Goal: Task Accomplishment & Management: Complete application form

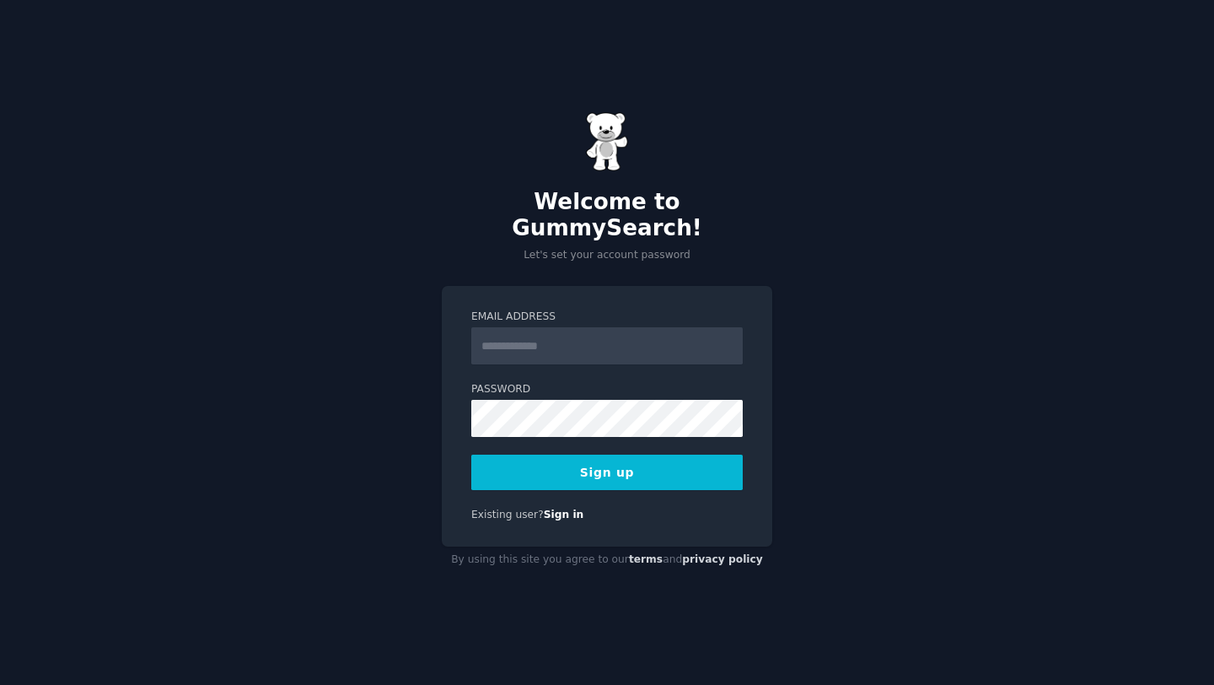
click at [651, 334] on input "Email Address" at bounding box center [607, 345] width 272 height 37
click at [649, 628] on div "Welcome to GummySearch! Let's set your account password Email Address Password …" at bounding box center [607, 342] width 1214 height 685
click at [590, 348] on input "Email Address" at bounding box center [607, 345] width 272 height 37
type input "**********"
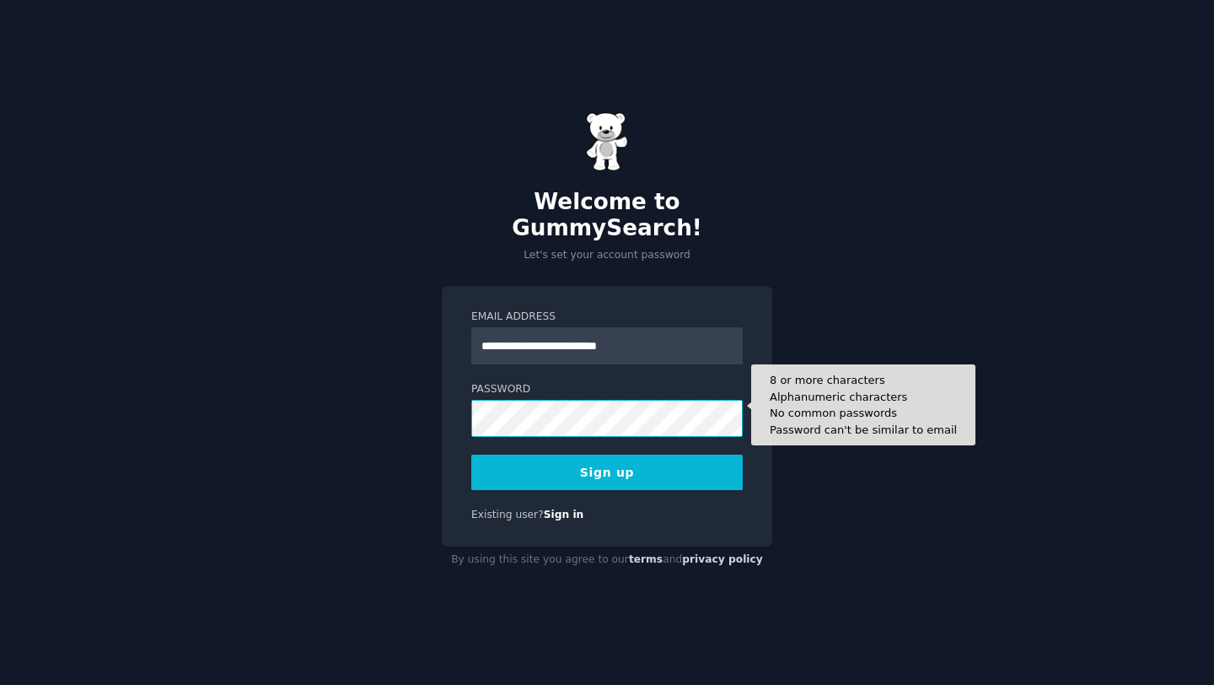
click at [471, 455] on button "Sign up" at bounding box center [607, 472] width 272 height 35
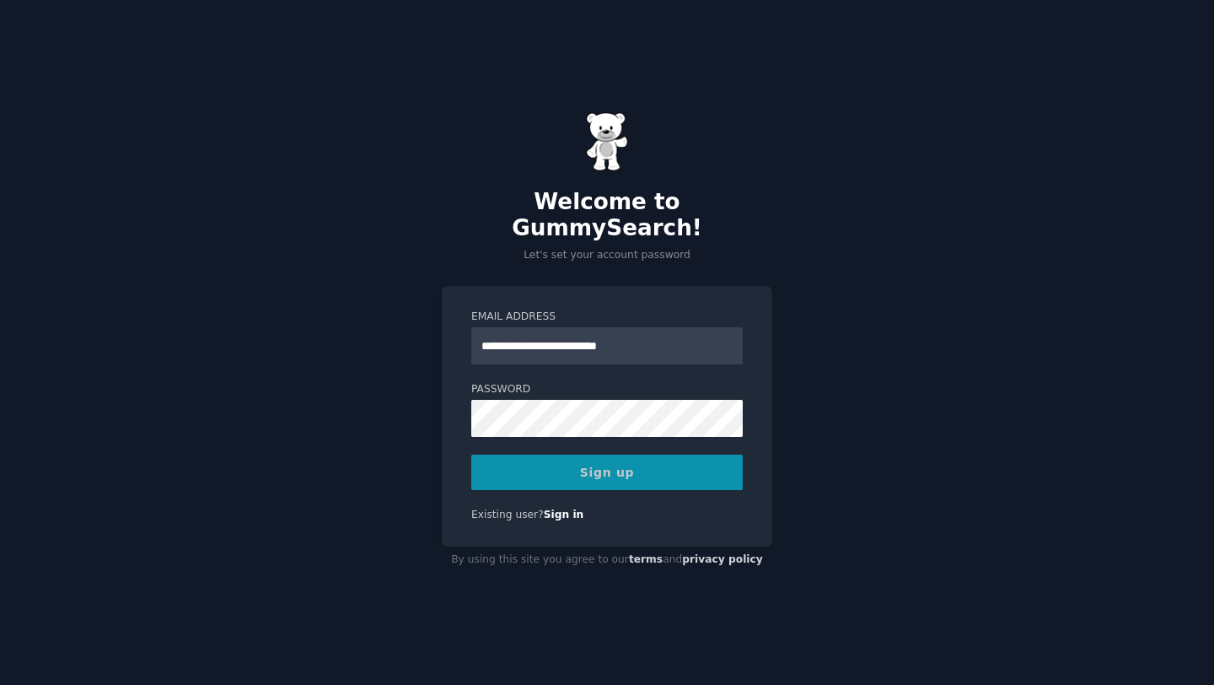
click at [449, 439] on div "**********" at bounding box center [607, 416] width 331 height 261
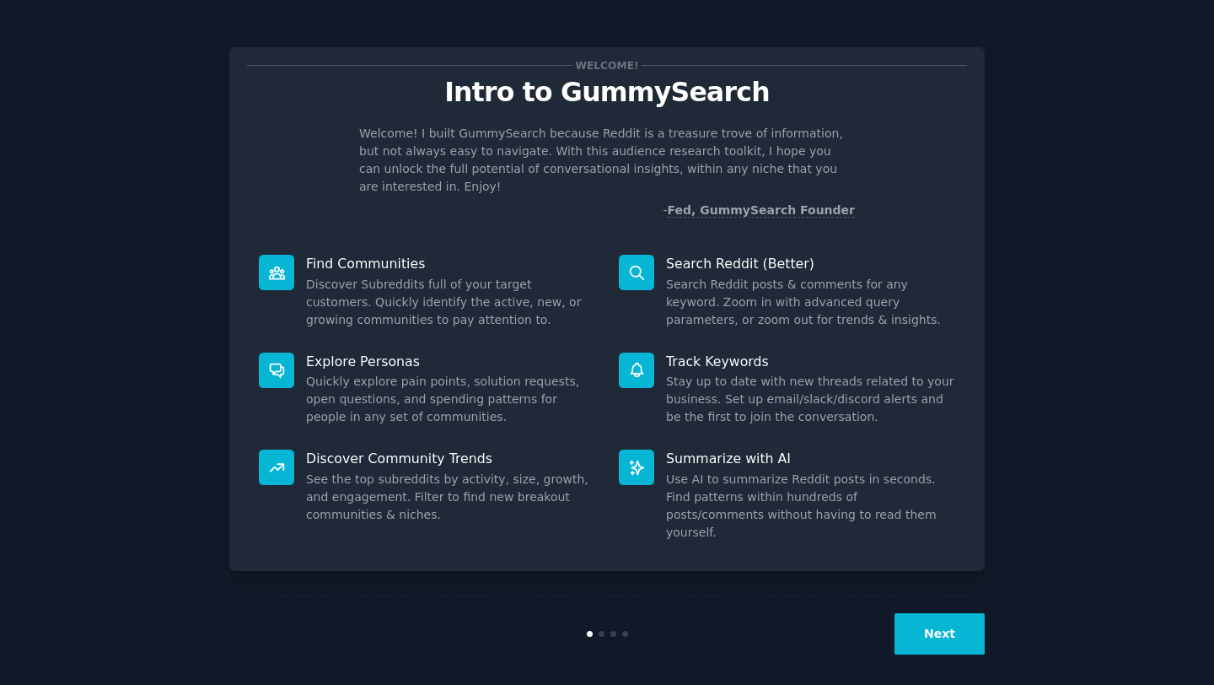
click at [957, 629] on button "Next" at bounding box center [940, 633] width 90 height 41
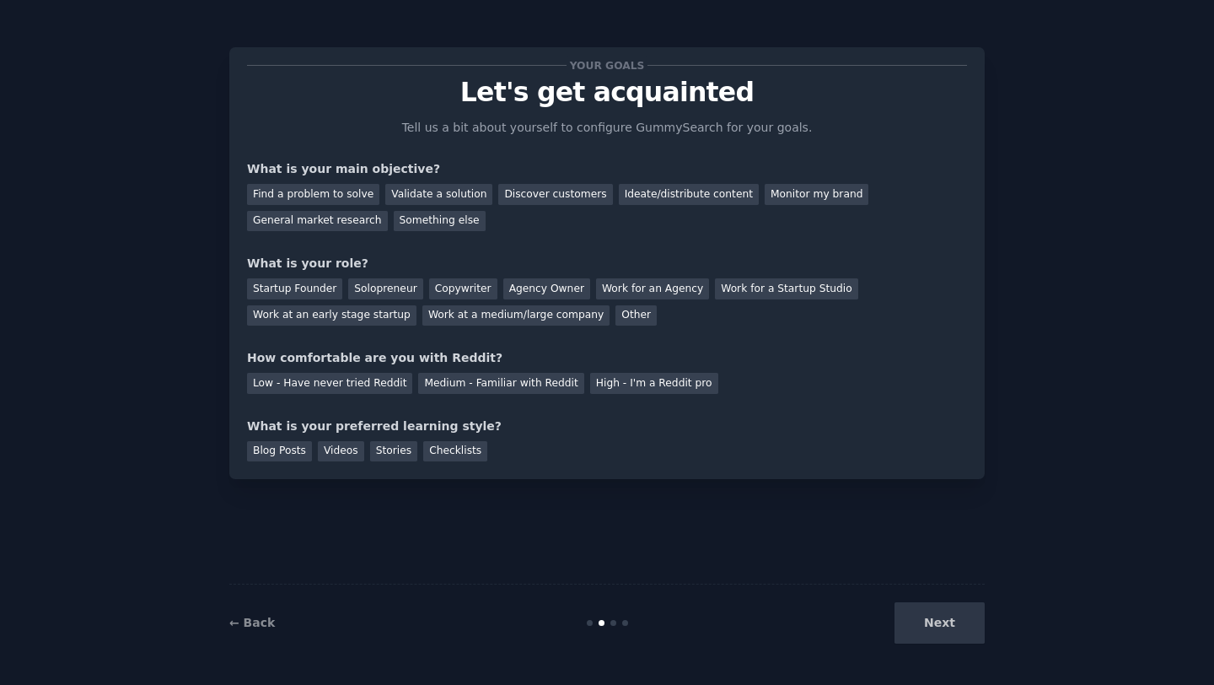
click at [950, 629] on div "Next" at bounding box center [859, 622] width 252 height 41
click at [293, 225] on div "General market research" at bounding box center [317, 221] width 141 height 21
click at [378, 310] on div "Work at an early stage startup" at bounding box center [332, 315] width 170 height 21
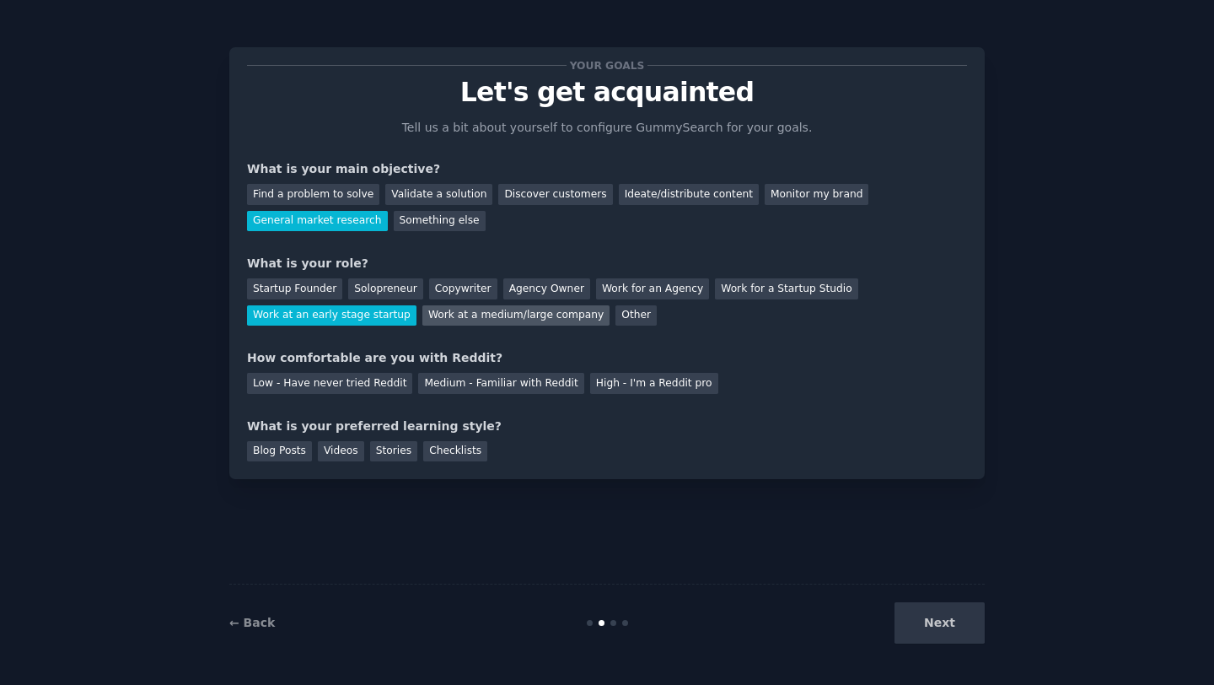
click at [470, 320] on div "Work at a medium/large company" at bounding box center [515, 315] width 187 height 21
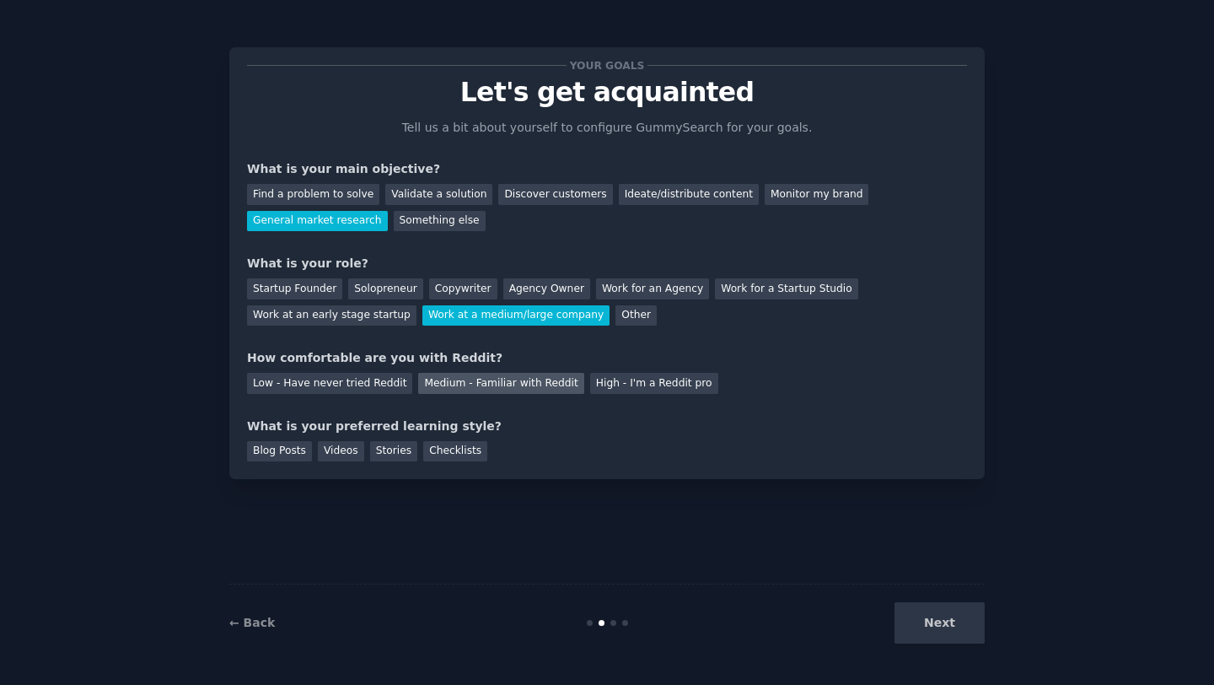
click at [518, 379] on div "Medium - Familiar with Reddit" at bounding box center [500, 383] width 165 height 21
click at [447, 450] on div "Checklists" at bounding box center [455, 451] width 64 height 21
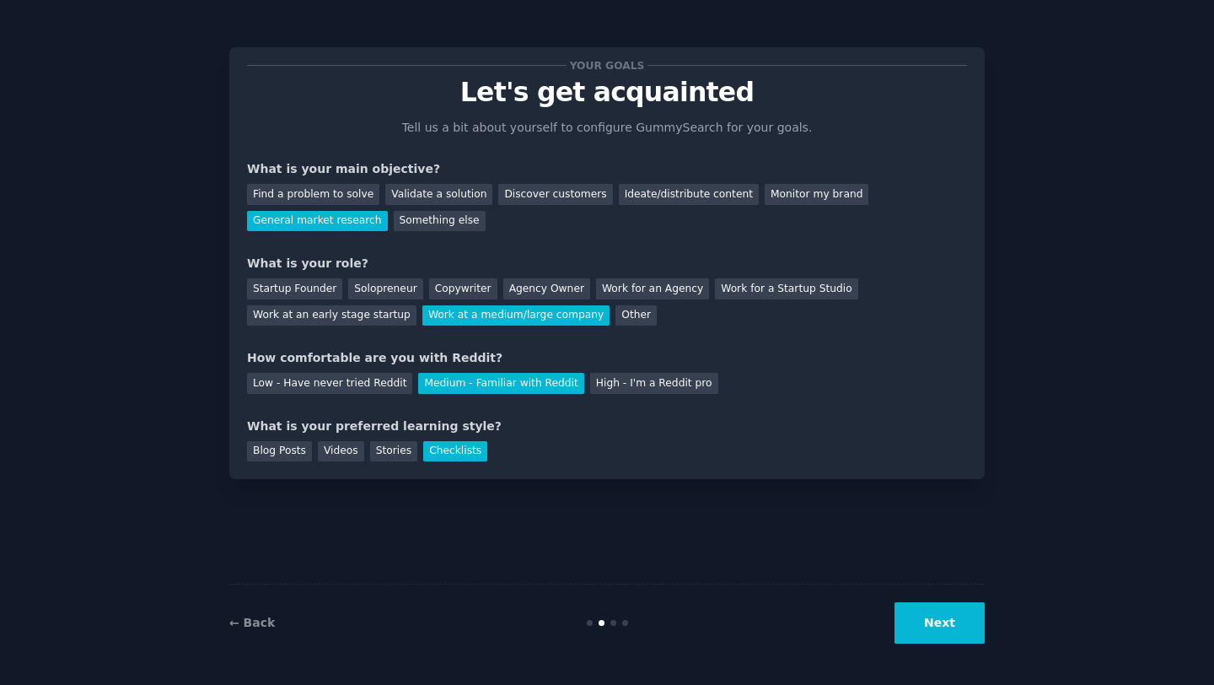
click at [966, 621] on button "Next" at bounding box center [940, 622] width 90 height 41
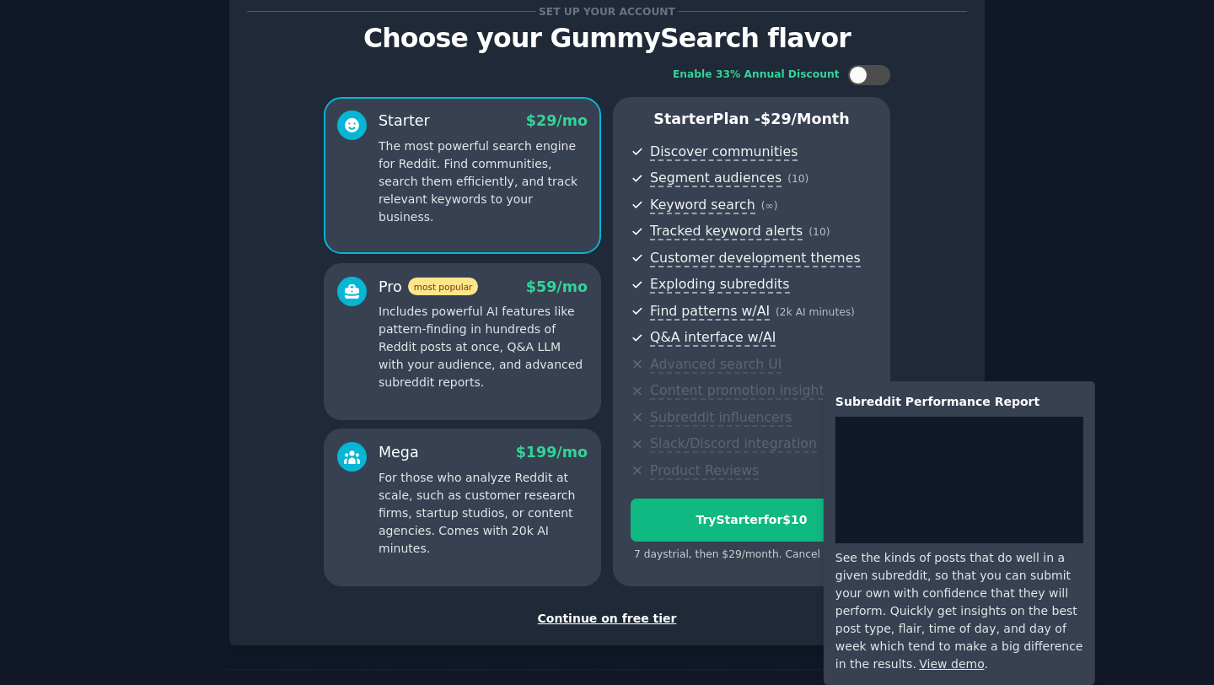
scroll to position [115, 0]
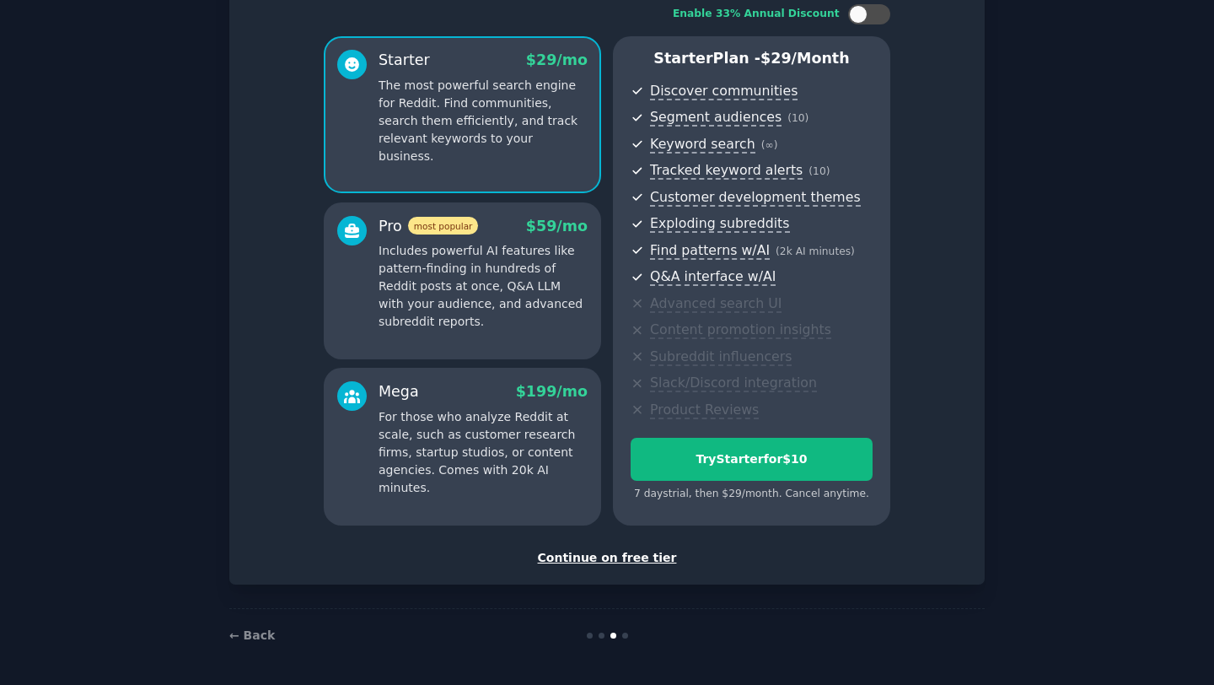
click at [612, 560] on div "Continue on free tier" at bounding box center [607, 558] width 720 height 18
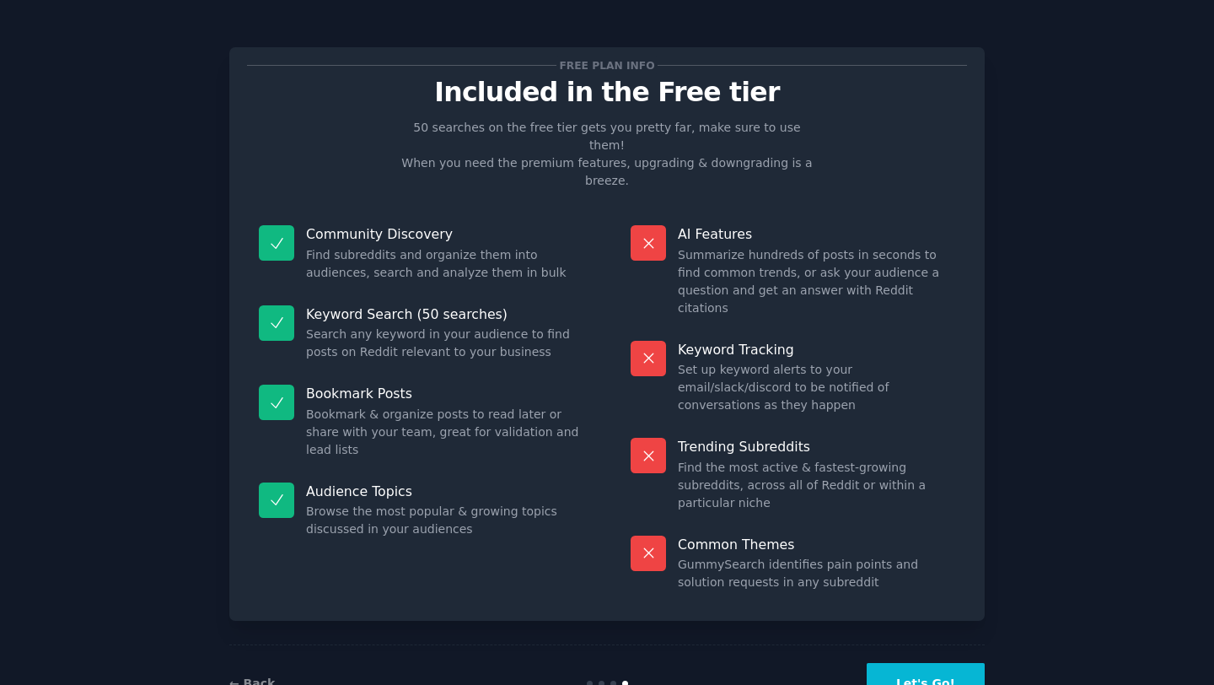
click at [893, 663] on button "Let's Go!" at bounding box center [926, 683] width 118 height 41
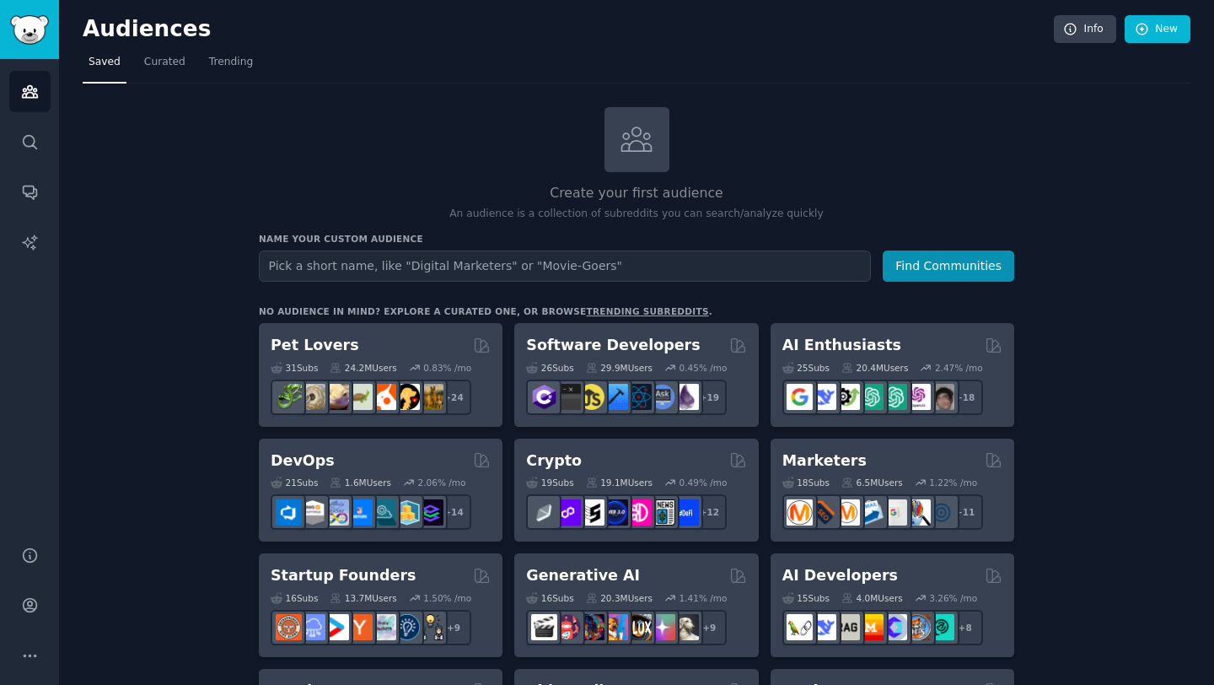
click at [390, 266] on input "text" at bounding box center [565, 265] width 612 height 31
click at [31, 139] on icon "Sidebar" at bounding box center [30, 142] width 18 height 18
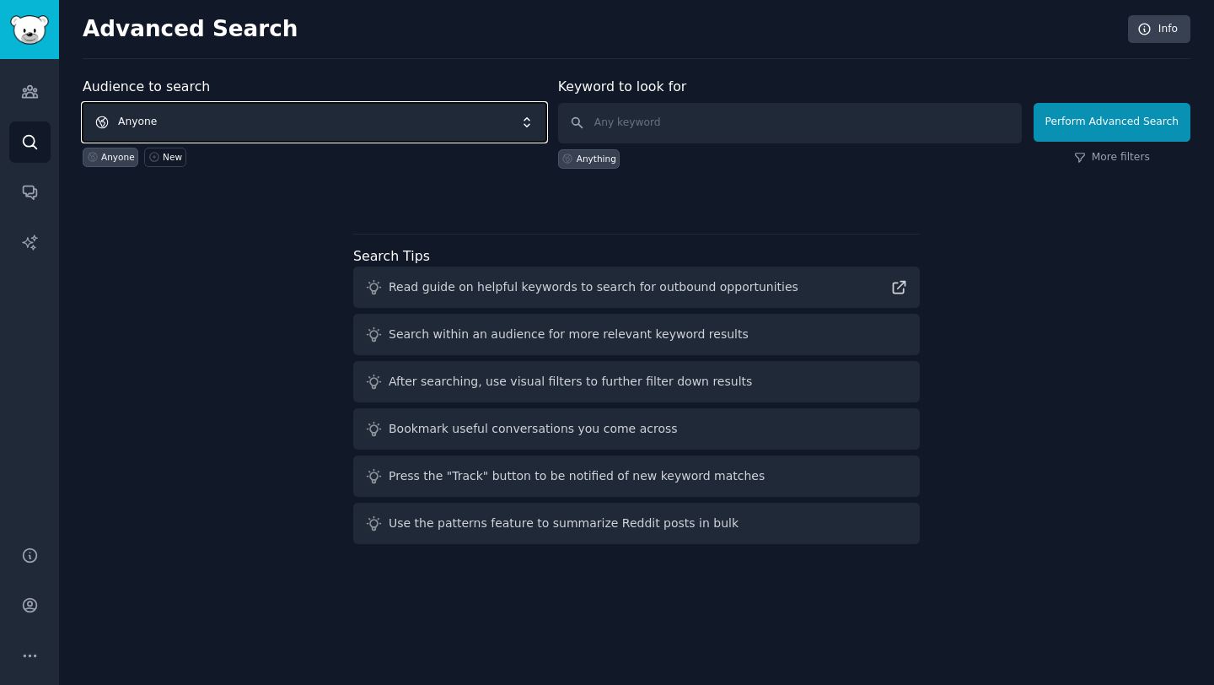
click at [385, 121] on span "Anyone" at bounding box center [315, 122] width 464 height 39
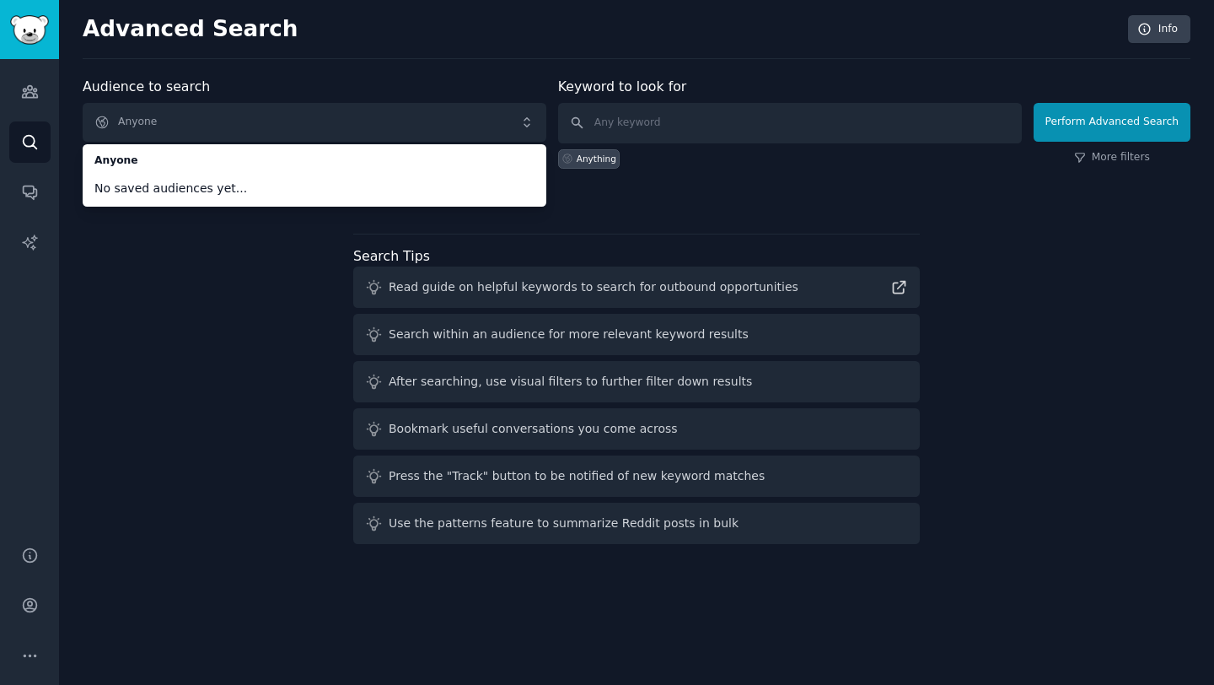
click at [599, 204] on div "Audience to search Anyone Anyone No saved audiences yet... Anyone New Keyword t…" at bounding box center [637, 314] width 1108 height 474
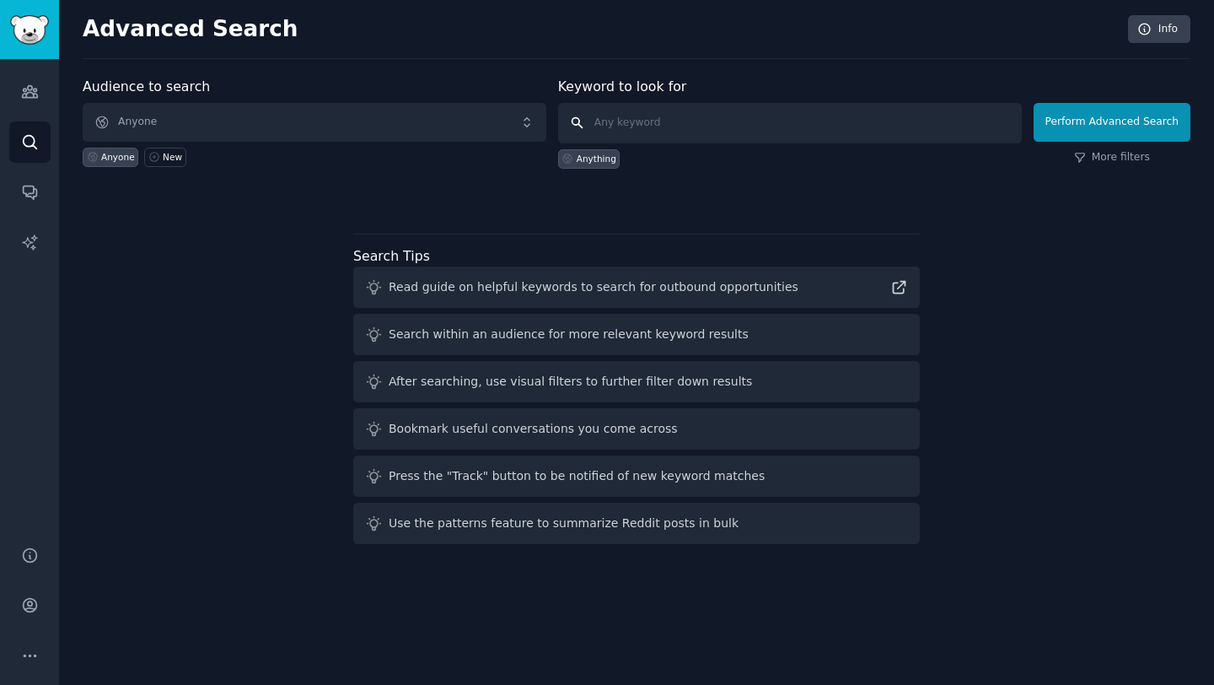
click at [659, 119] on input "text" at bounding box center [790, 123] width 464 height 40
click at [526, 289] on div "Read guide on helpful keywords to search for outbound opportunities" at bounding box center [594, 287] width 410 height 18
click at [915, 293] on div "Read guide on helpful keywords to search for outbound opportunities" at bounding box center [636, 286] width 567 height 41
click at [904, 292] on icon at bounding box center [900, 288] width 12 height 12
click at [31, 196] on icon "Sidebar" at bounding box center [30, 192] width 18 height 18
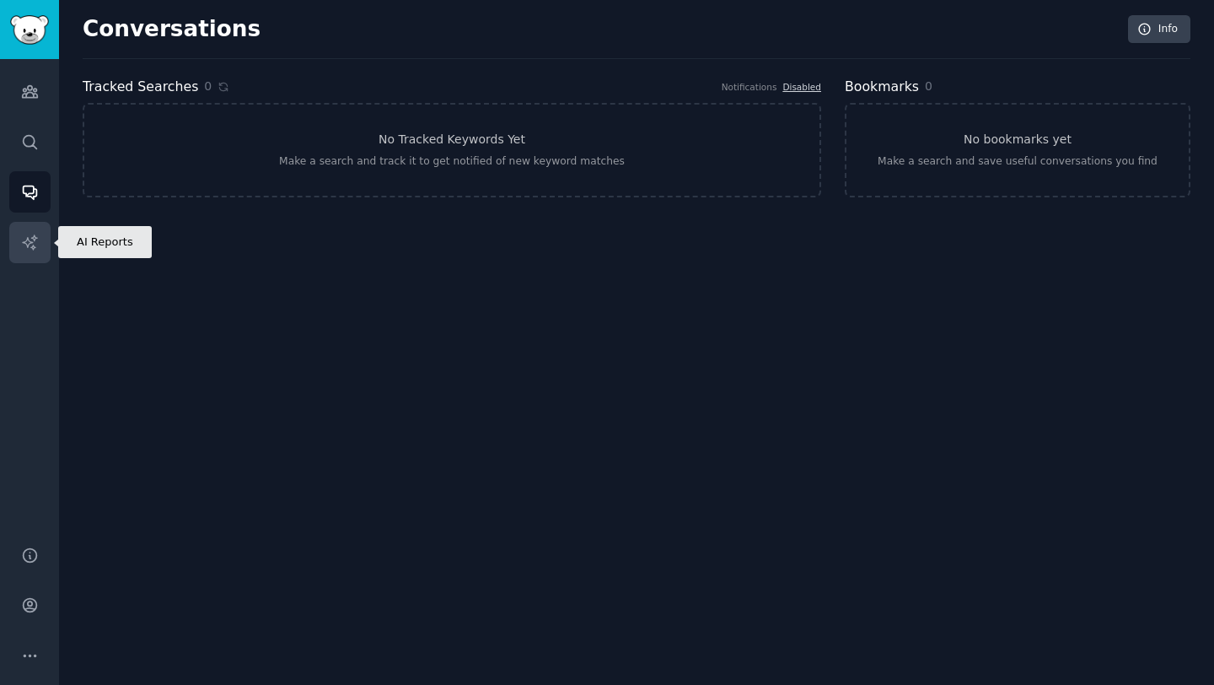
click at [31, 234] on icon "Sidebar" at bounding box center [30, 243] width 18 height 18
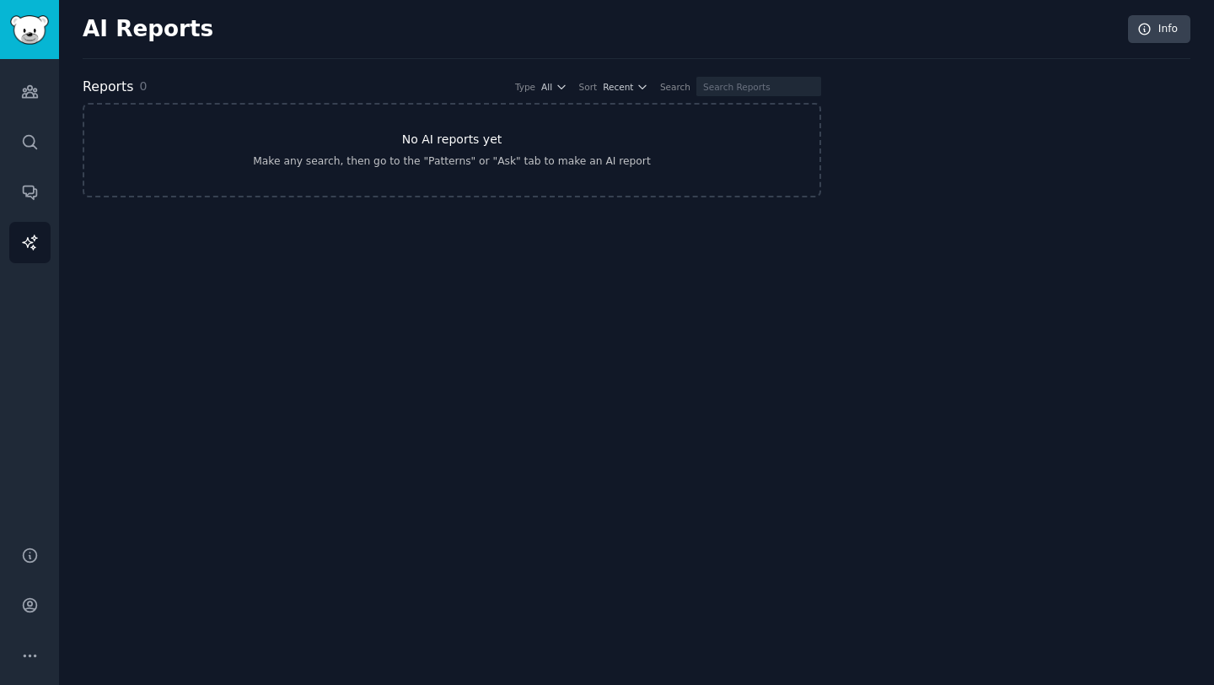
click at [448, 146] on h3 "No AI reports yet" at bounding box center [452, 140] width 100 height 18
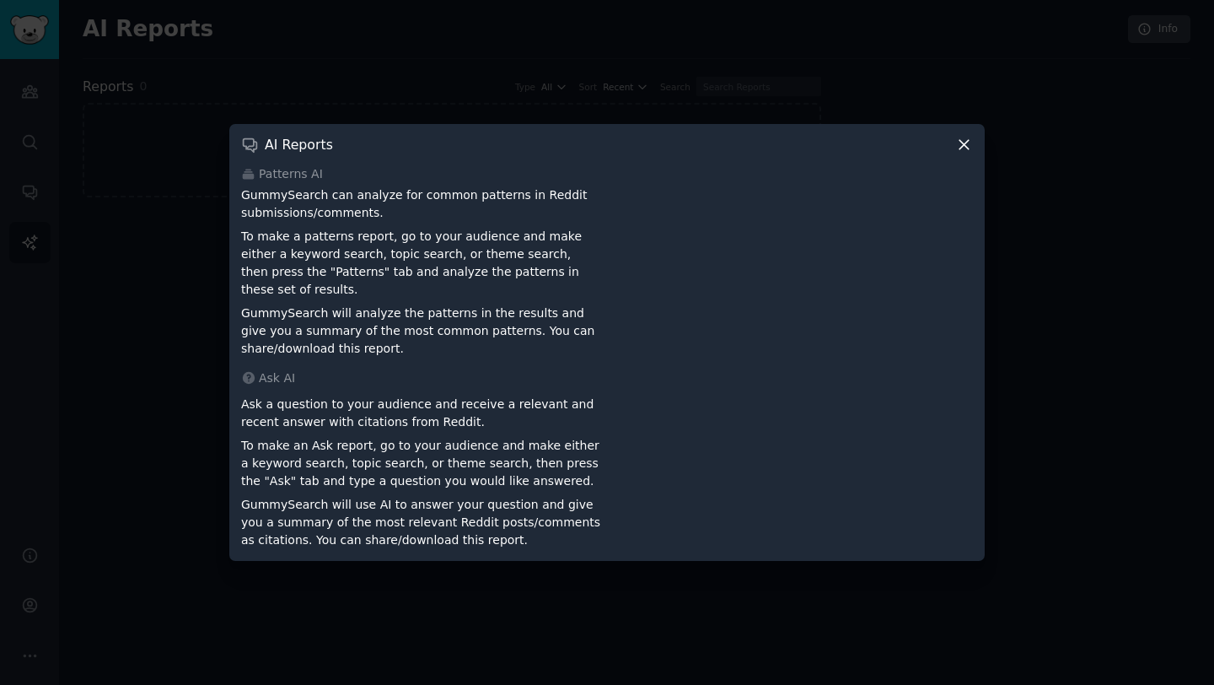
click at [955, 146] on icon at bounding box center [964, 145] width 18 height 18
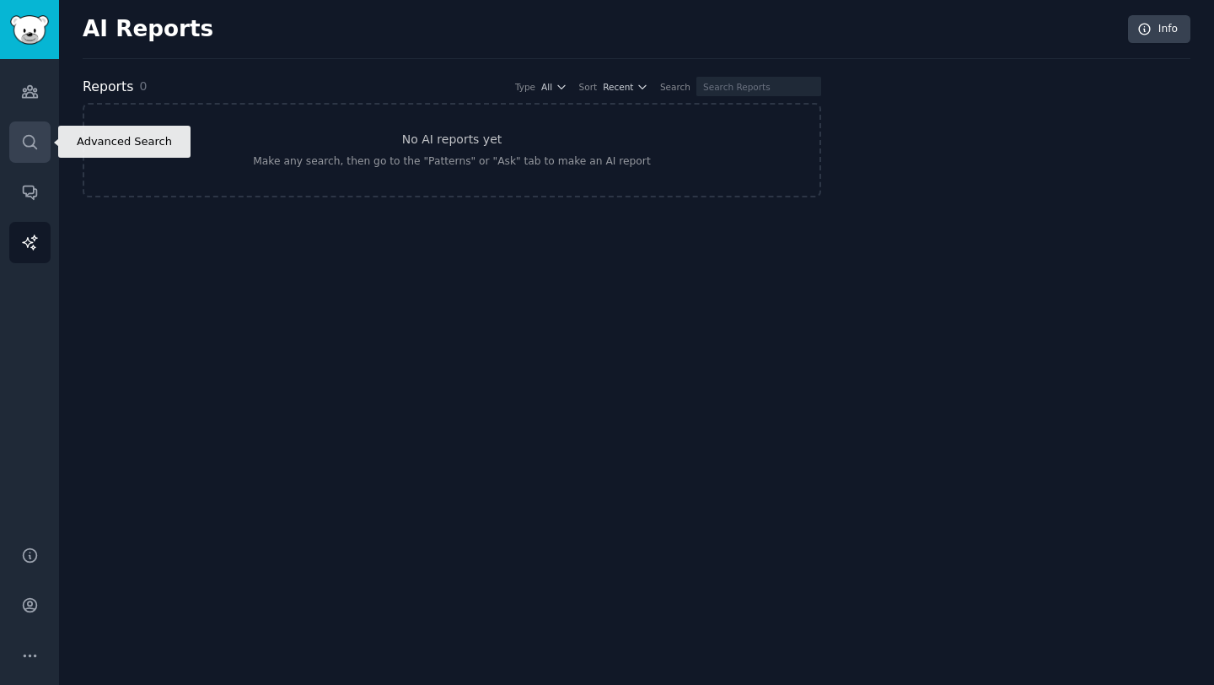
click at [26, 128] on link "Search" at bounding box center [29, 141] width 41 height 41
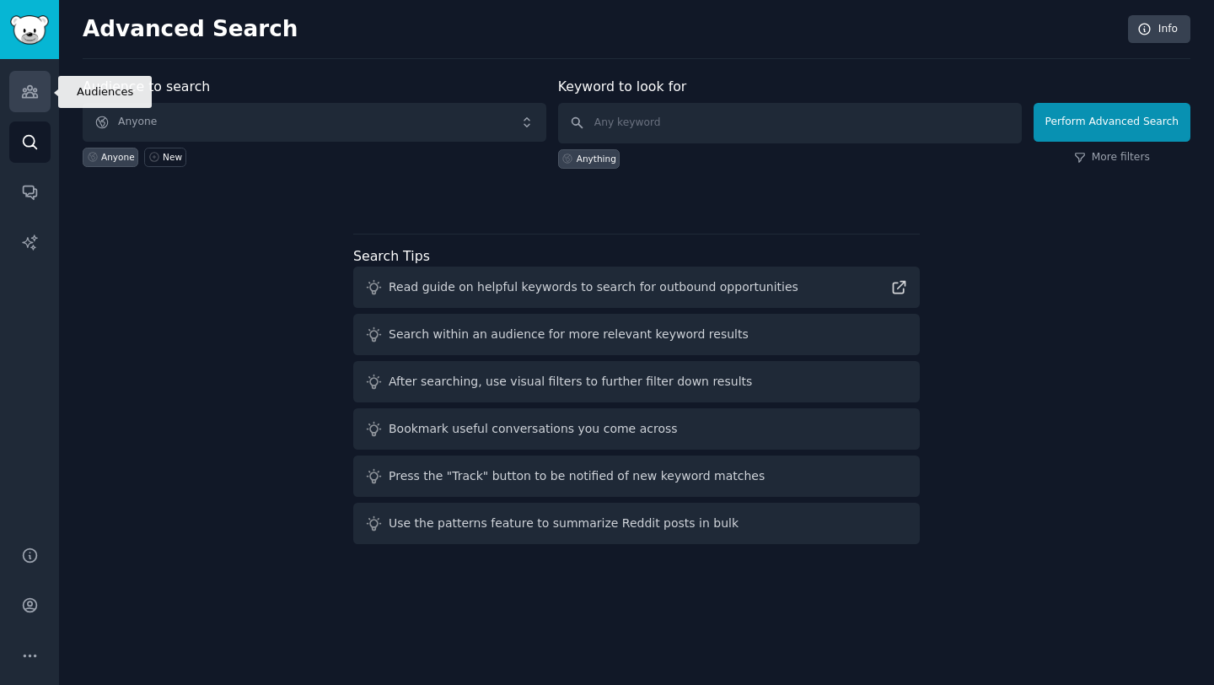
click at [24, 97] on icon "Sidebar" at bounding box center [29, 92] width 15 height 12
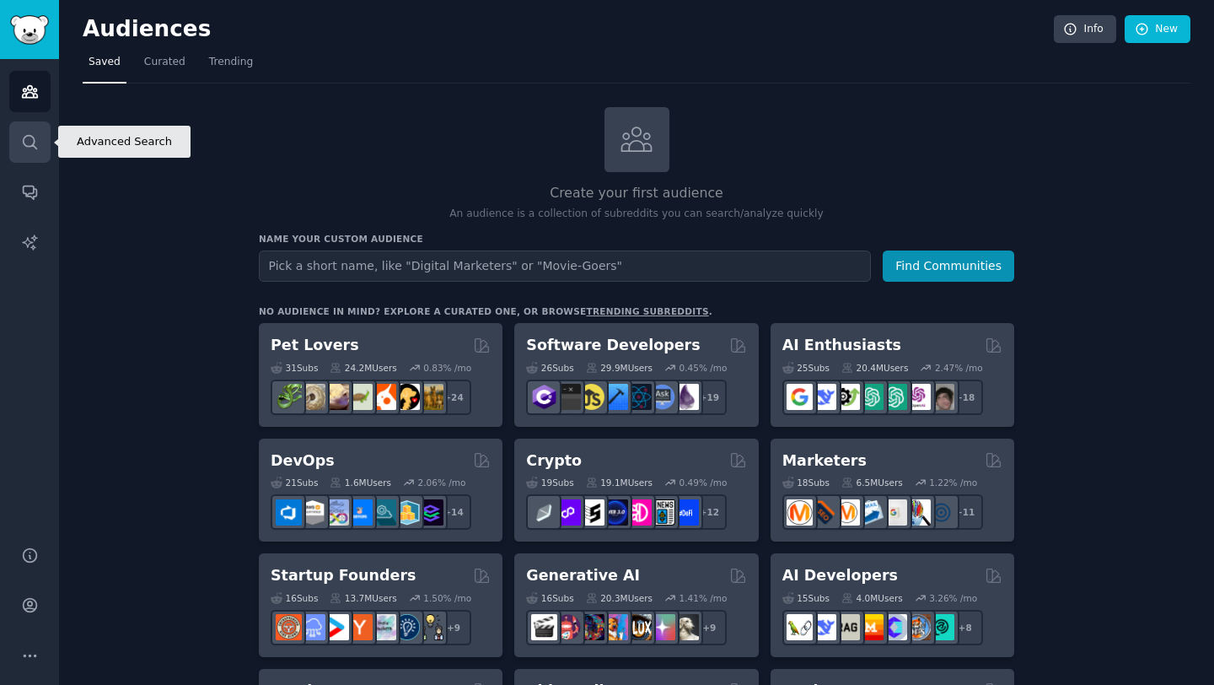
click at [46, 137] on link "Search" at bounding box center [29, 141] width 41 height 41
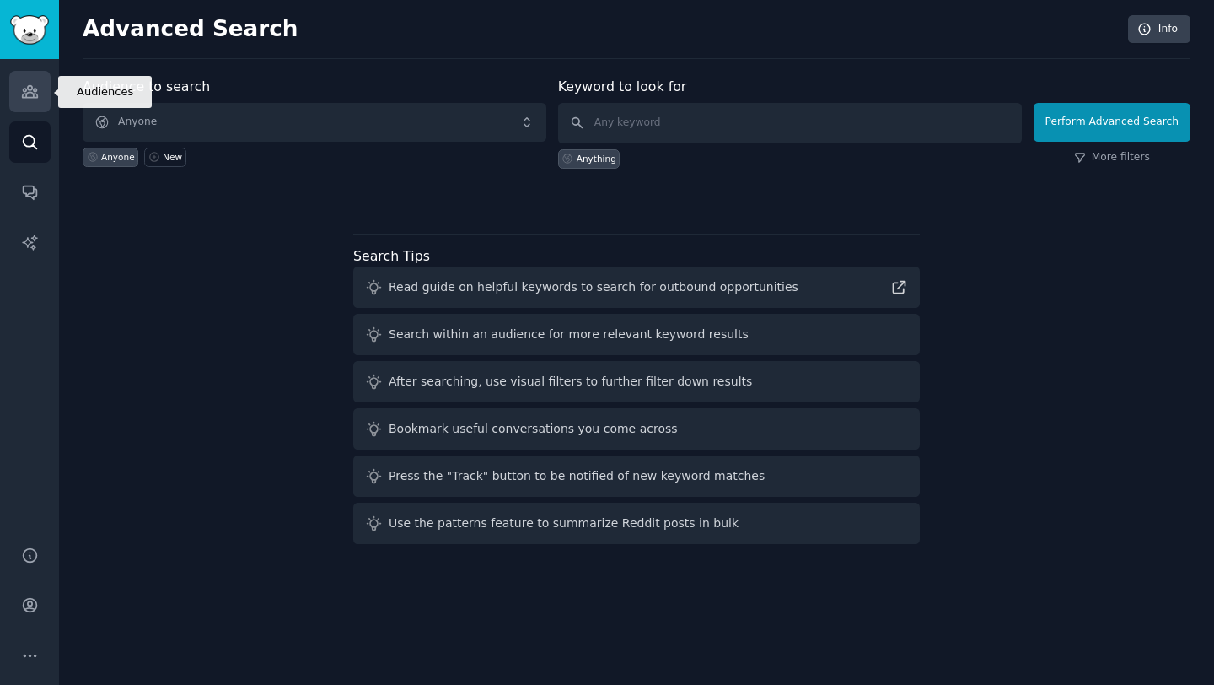
click at [39, 106] on link "Audiences" at bounding box center [29, 91] width 41 height 41
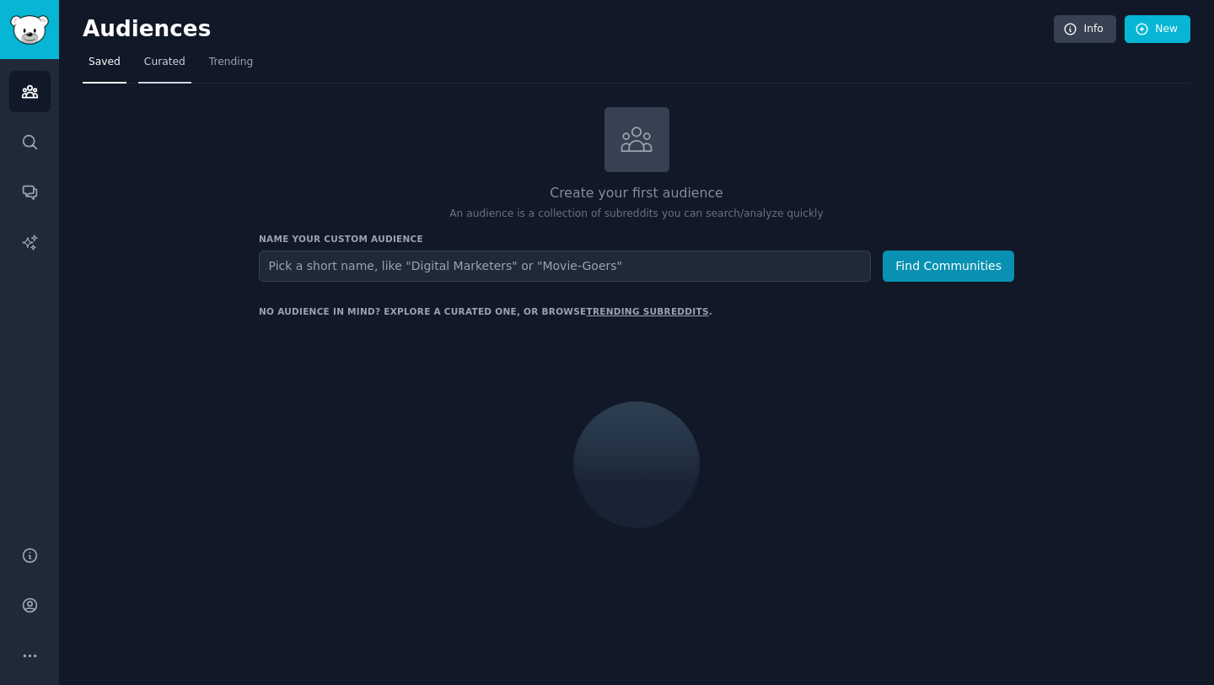
click at [159, 59] on span "Curated" at bounding box center [164, 62] width 41 height 15
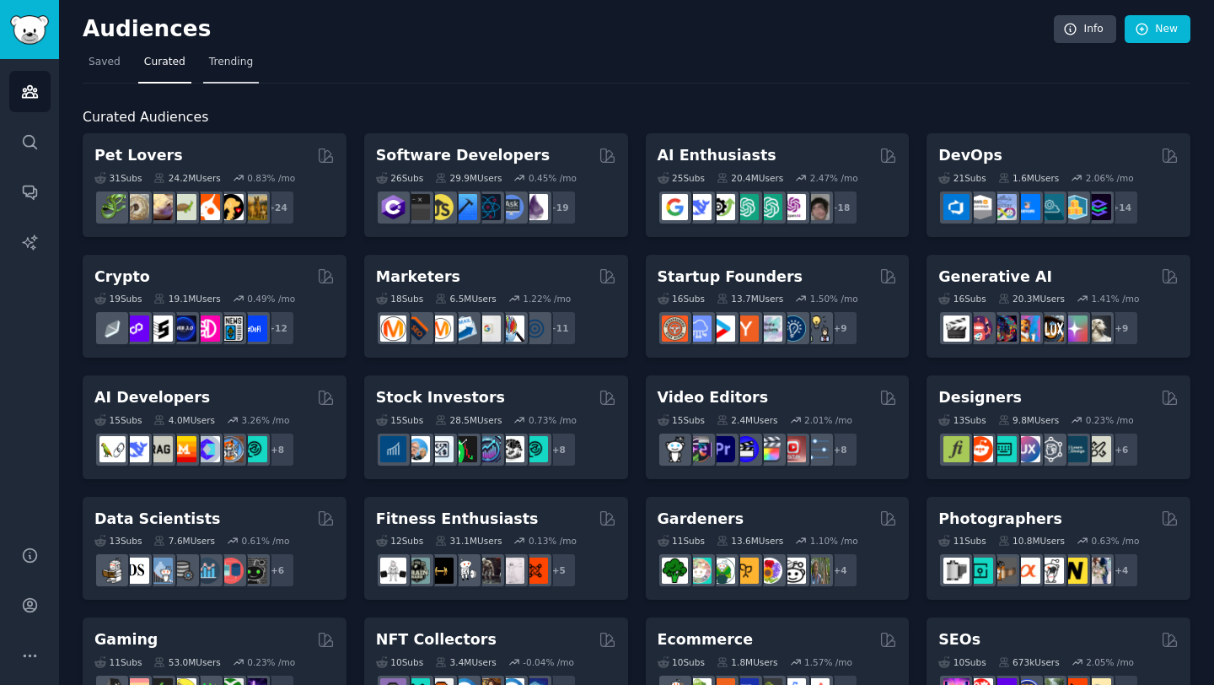
click at [231, 62] on span "Trending" at bounding box center [231, 62] width 44 height 15
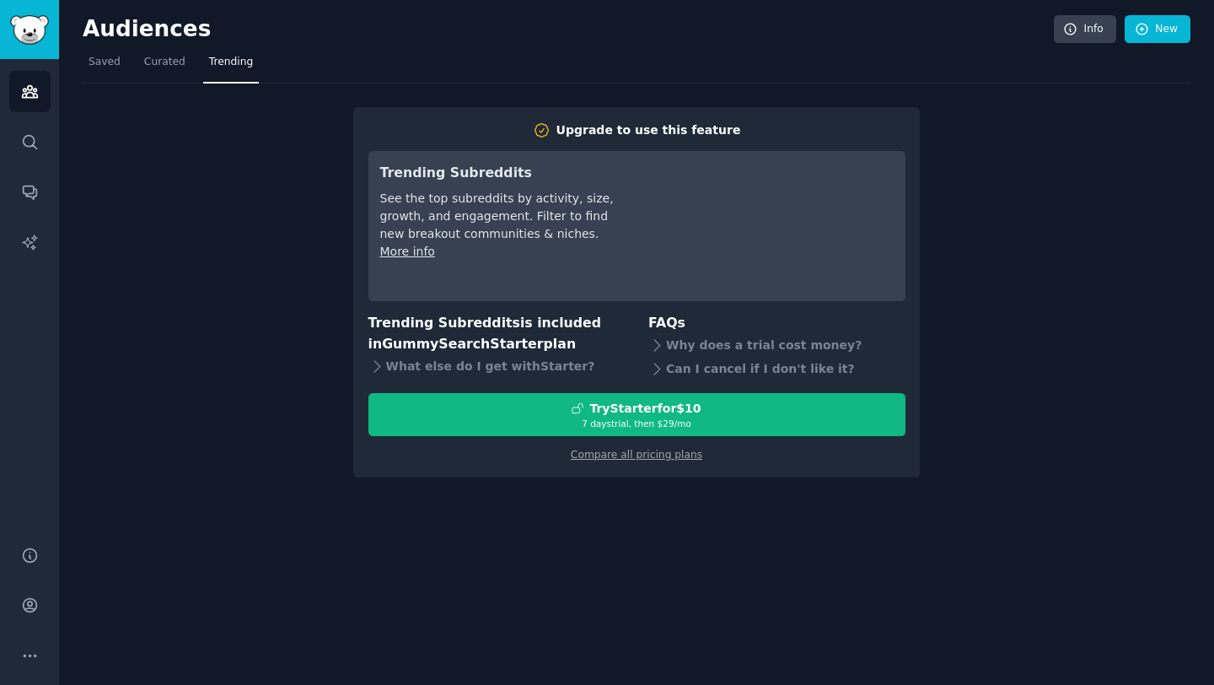
click at [7, 145] on div "Audiences Search Conversations AI Reports" at bounding box center [29, 292] width 59 height 466
click at [15, 143] on link "Search" at bounding box center [29, 141] width 41 height 41
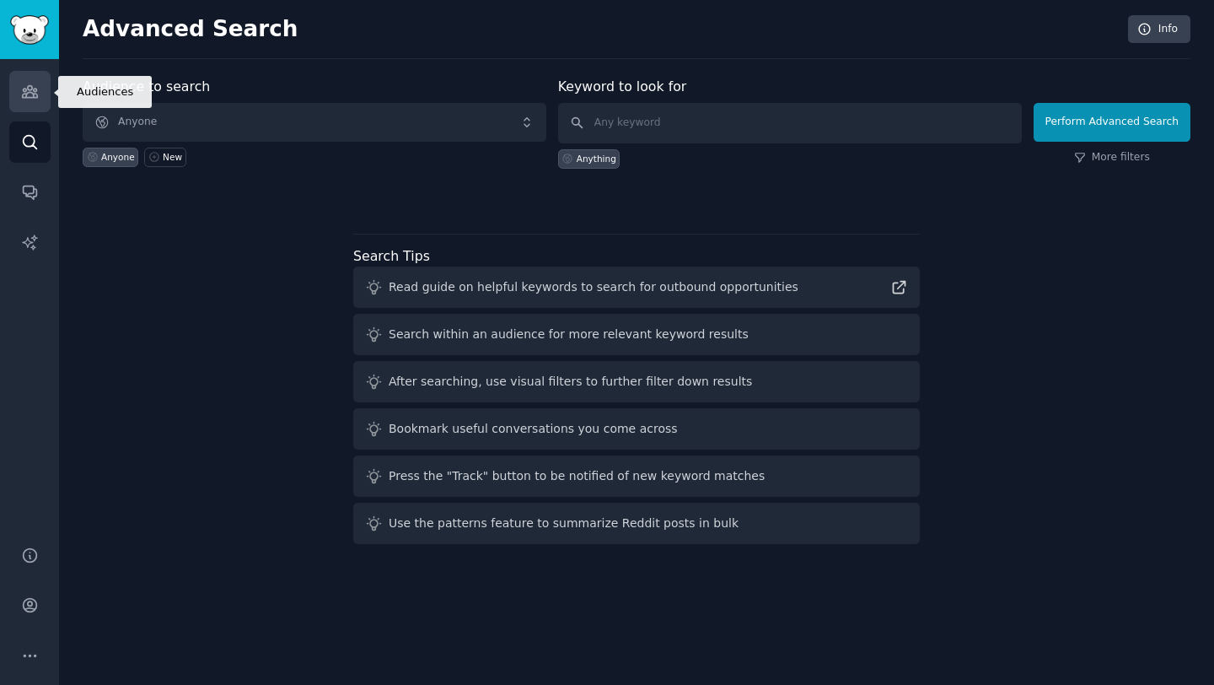
click at [19, 86] on link "Audiences" at bounding box center [29, 91] width 41 height 41
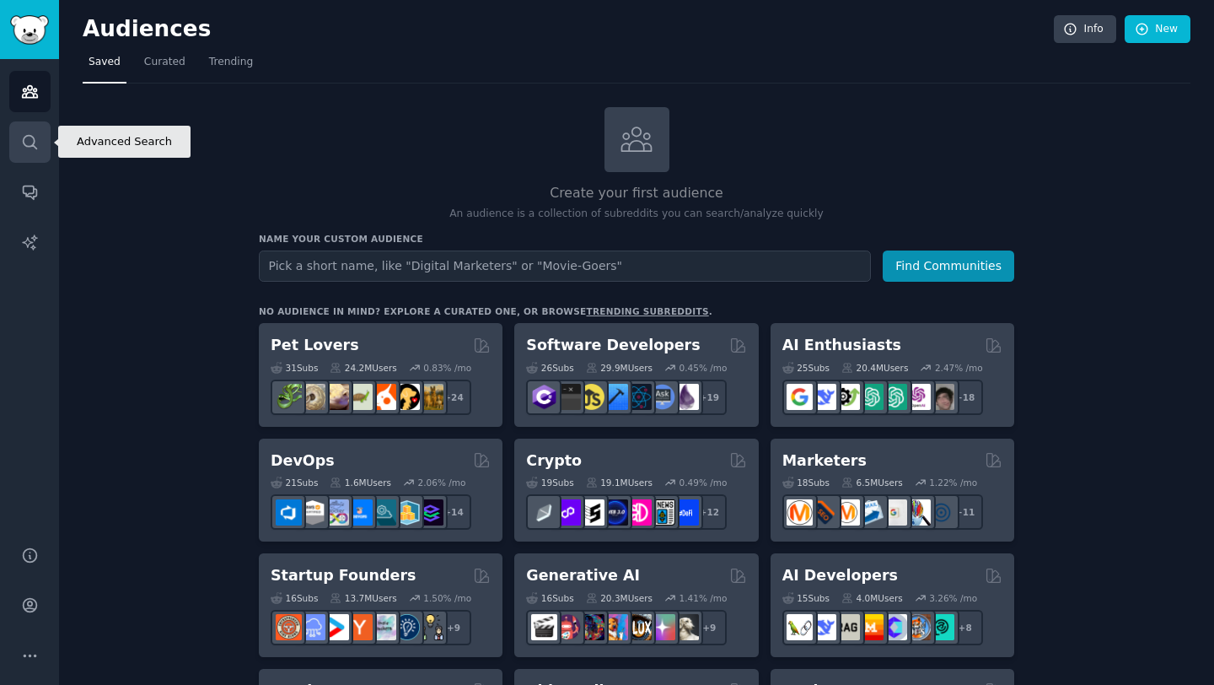
click at [24, 157] on link "Search" at bounding box center [29, 141] width 41 height 41
